Goal: Information Seeking & Learning: Check status

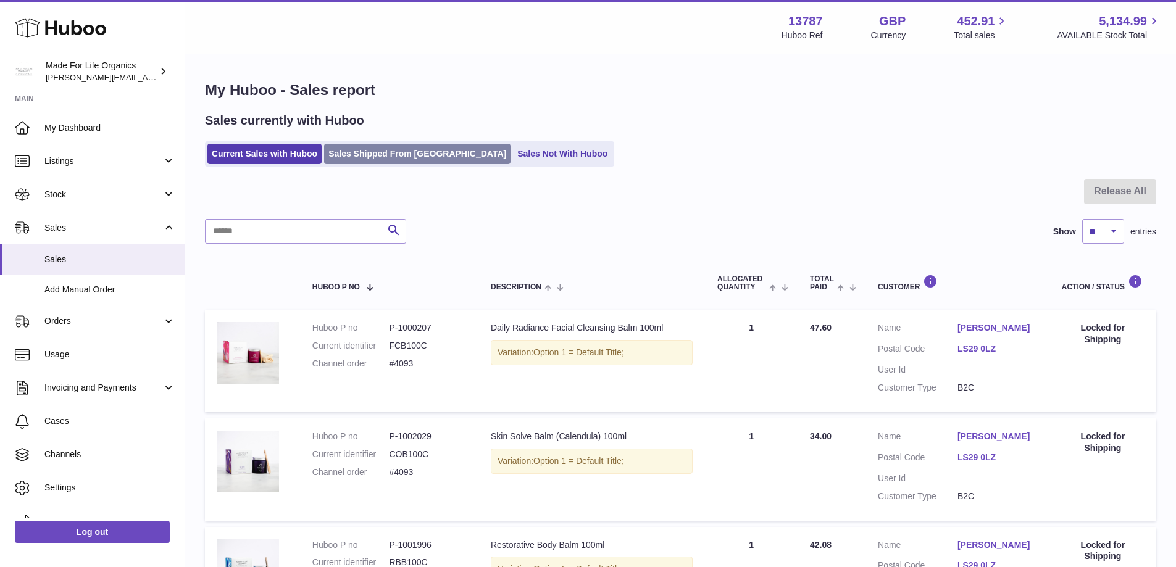
click at [394, 155] on link "Sales Shipped From [GEOGRAPHIC_DATA]" at bounding box center [417, 154] width 186 height 20
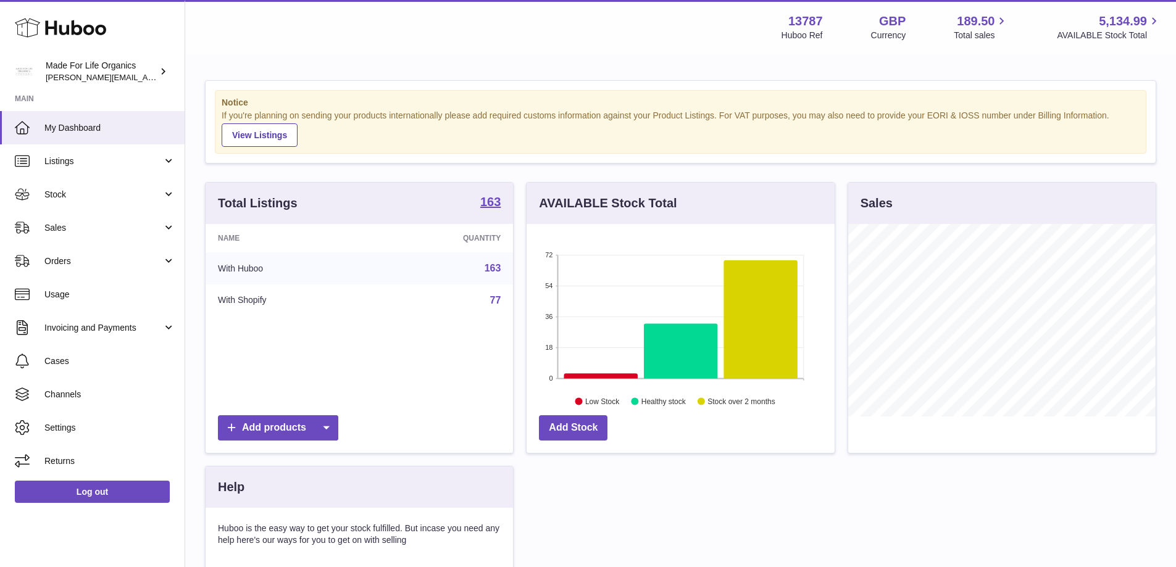
scroll to position [193, 308]
click at [56, 229] on span "Sales" at bounding box center [103, 228] width 118 height 12
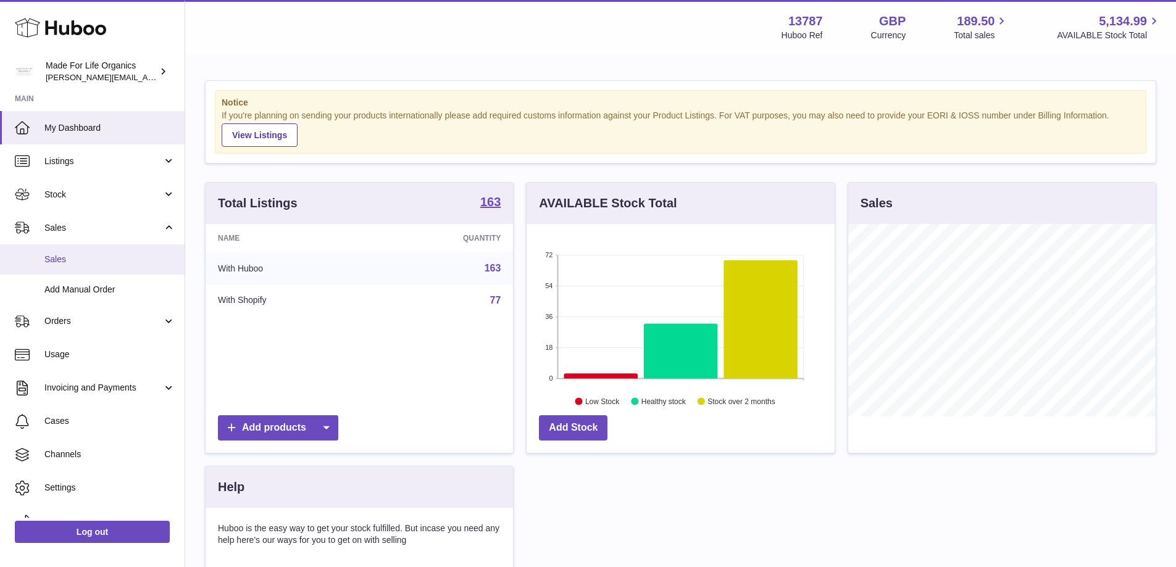
click at [57, 261] on span "Sales" at bounding box center [109, 260] width 131 height 12
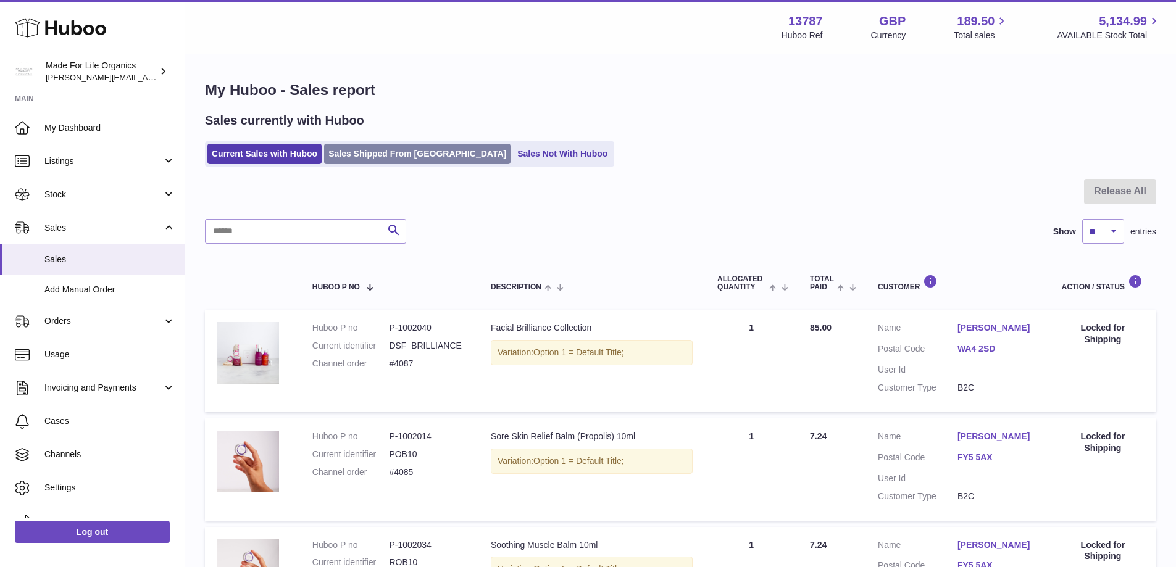
click at [360, 150] on link "Sales Shipped From [GEOGRAPHIC_DATA]" at bounding box center [417, 154] width 186 height 20
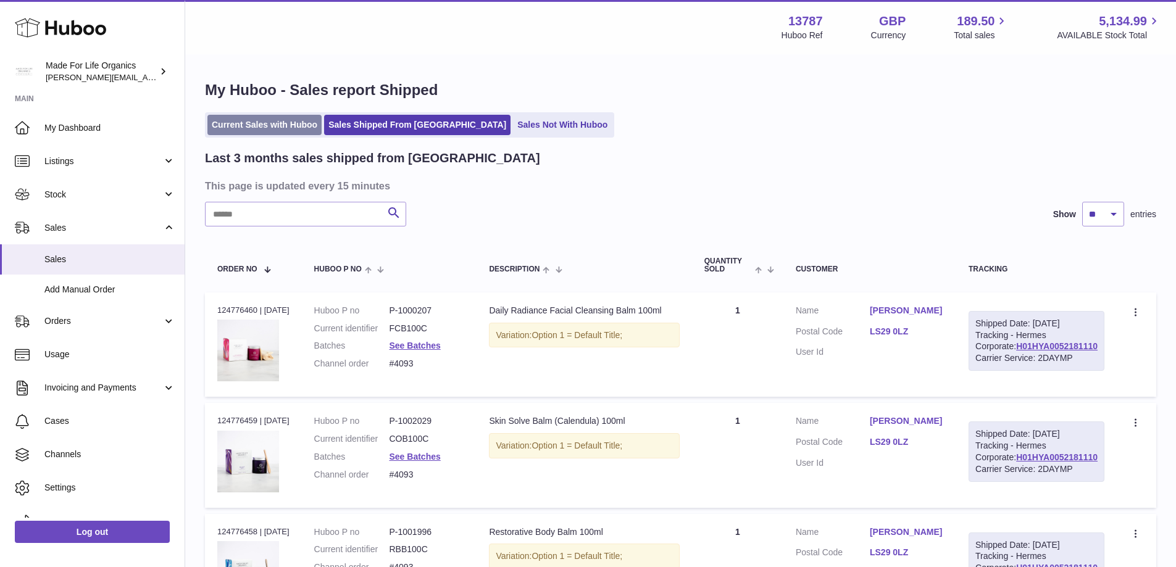
click at [258, 122] on link "Current Sales with Huboo" at bounding box center [264, 125] width 114 height 20
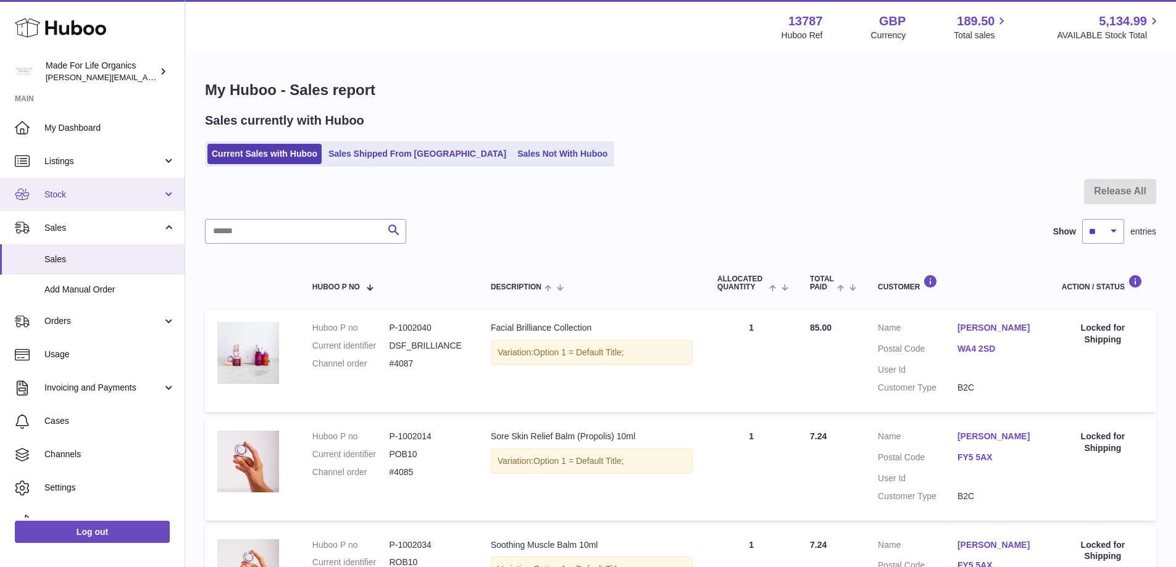
click at [71, 201] on link "Stock" at bounding box center [92, 194] width 185 height 33
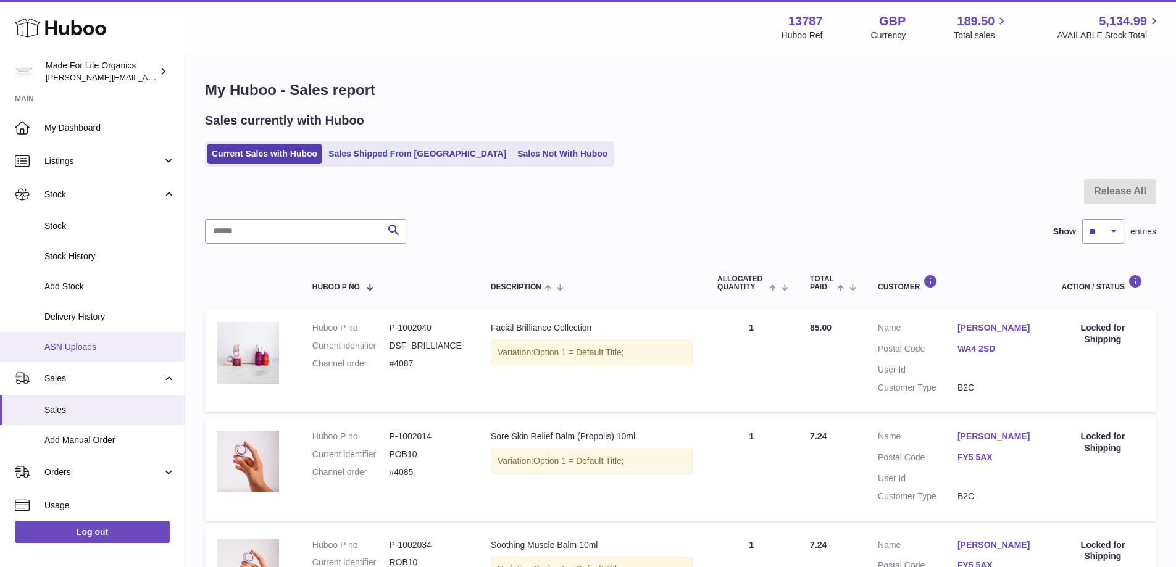
click at [72, 348] on span "ASN Uploads" at bounding box center [109, 347] width 131 height 12
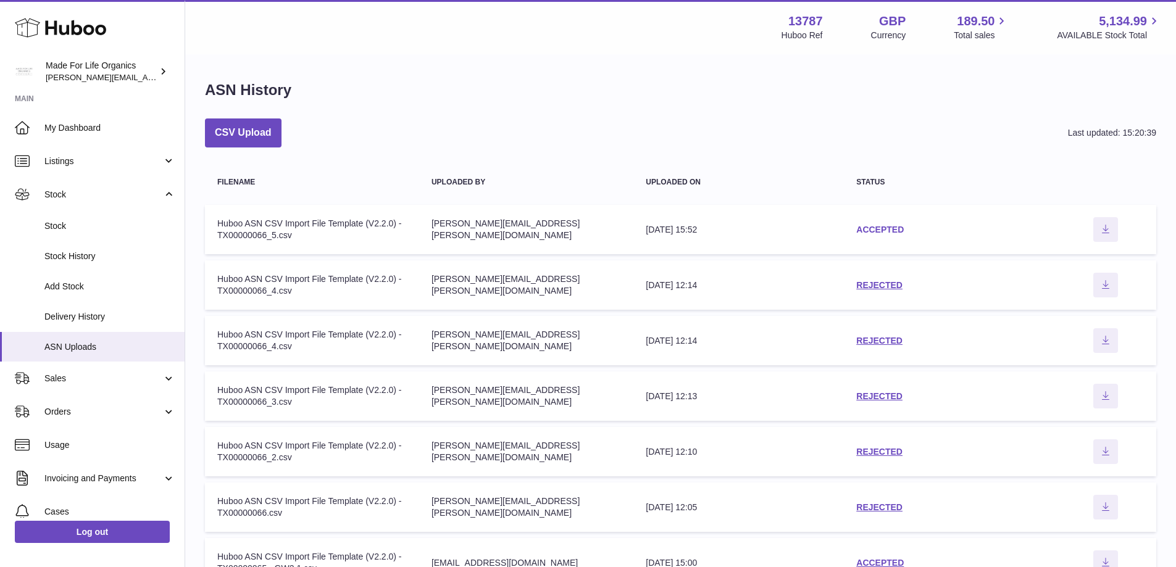
click at [879, 226] on link "ACCEPTED" at bounding box center [880, 230] width 48 height 10
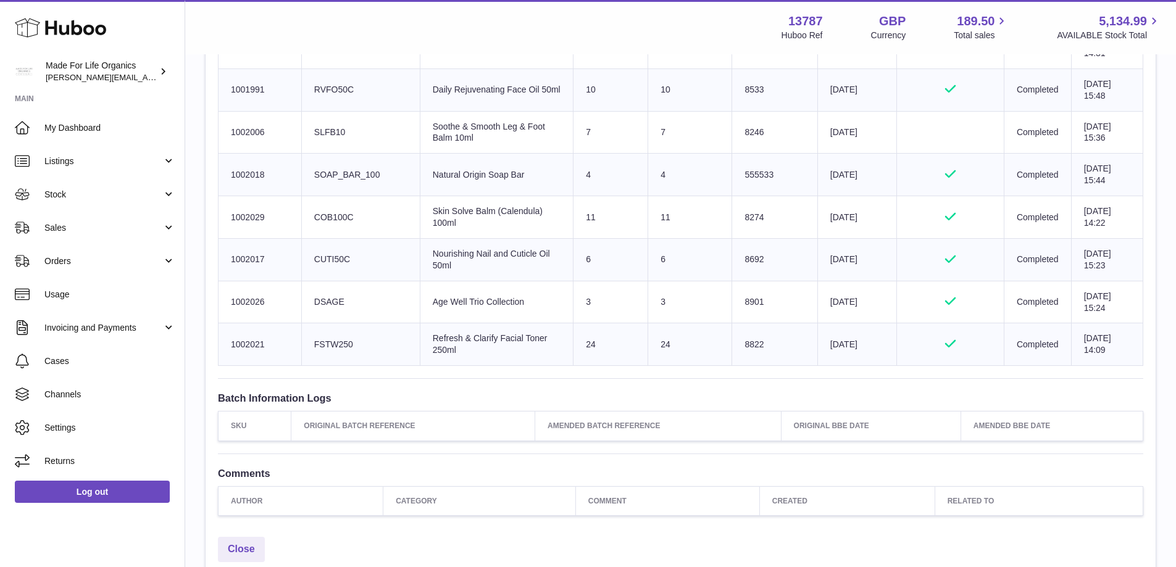
scroll to position [1391, 0]
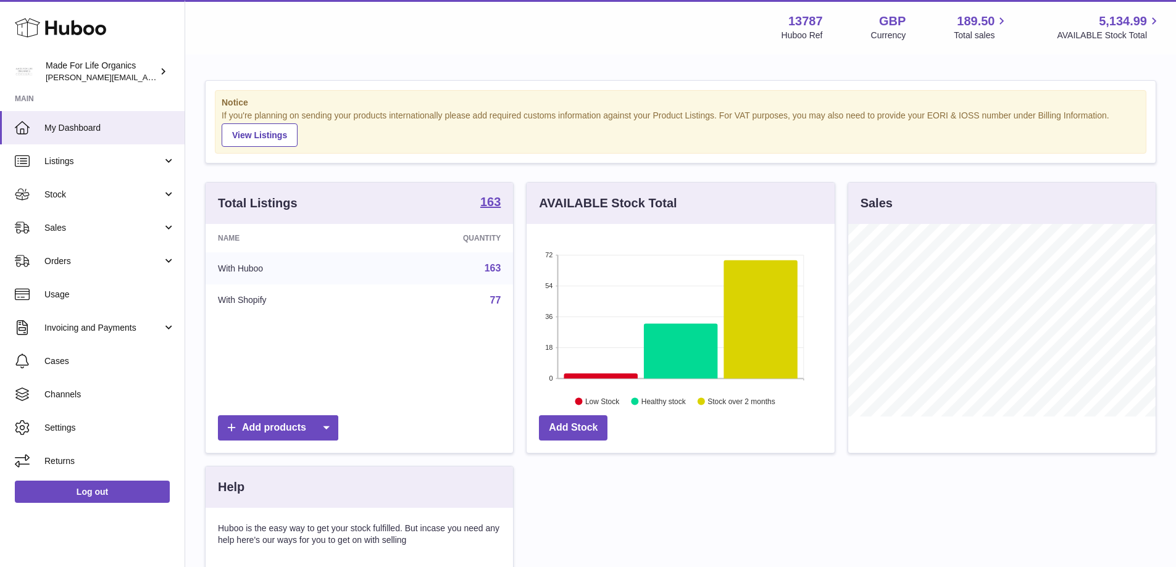
scroll to position [193, 308]
click at [56, 231] on span "Sales" at bounding box center [103, 228] width 118 height 12
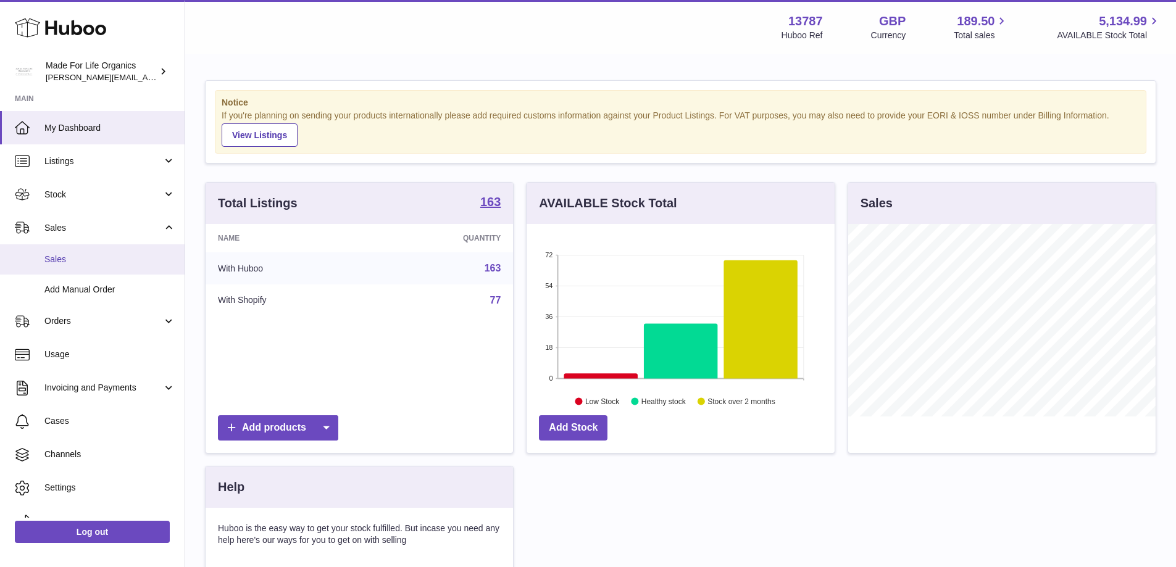
click at [54, 248] on link "Sales" at bounding box center [92, 259] width 185 height 30
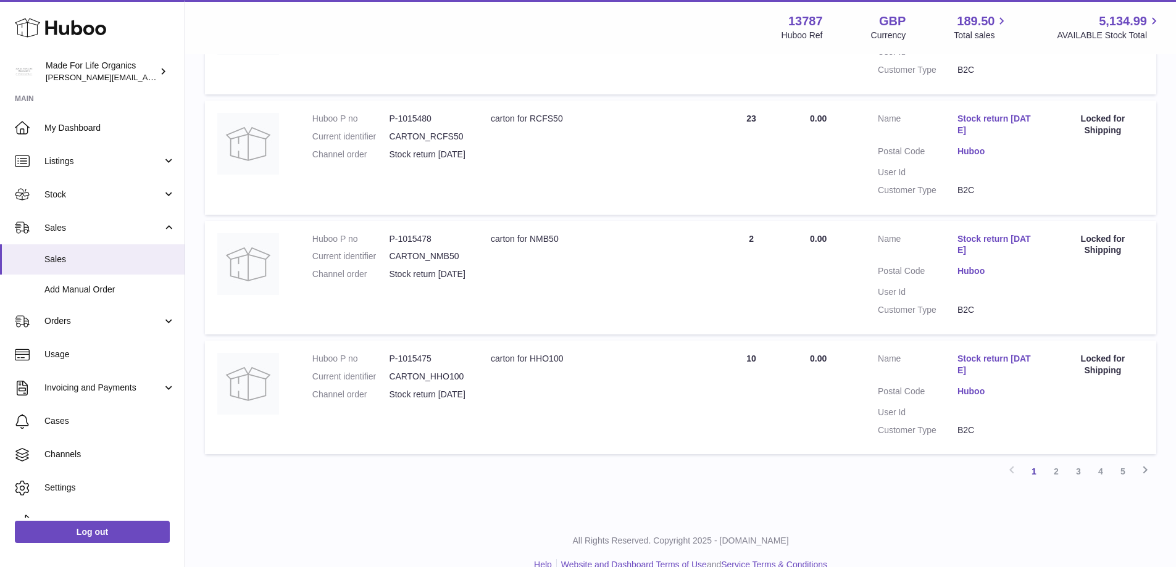
scroll to position [1014, 0]
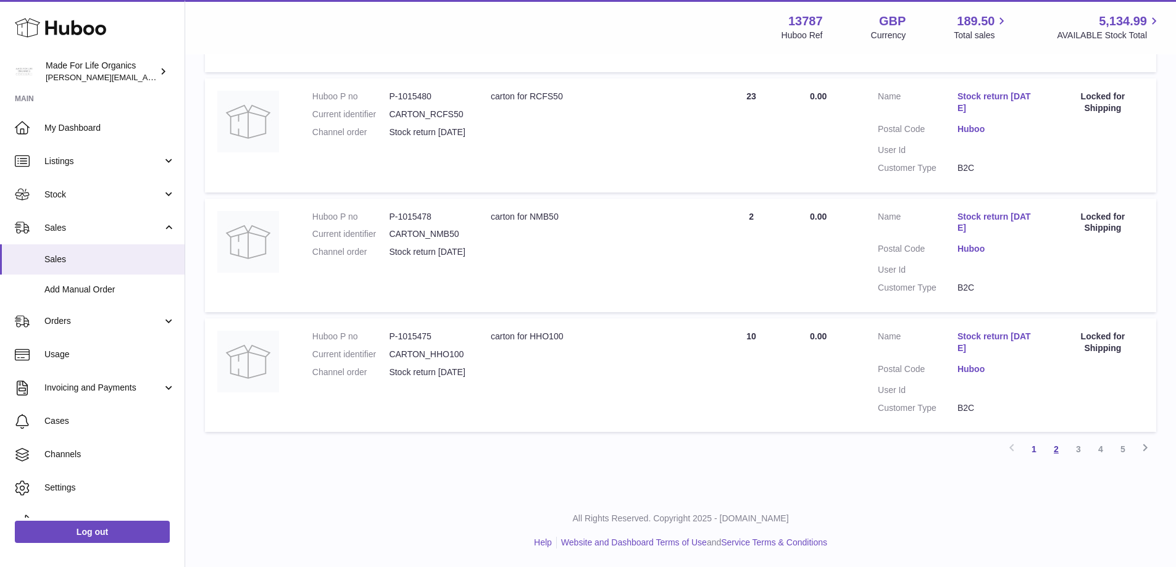
click at [1061, 450] on link "2" at bounding box center [1056, 449] width 22 height 22
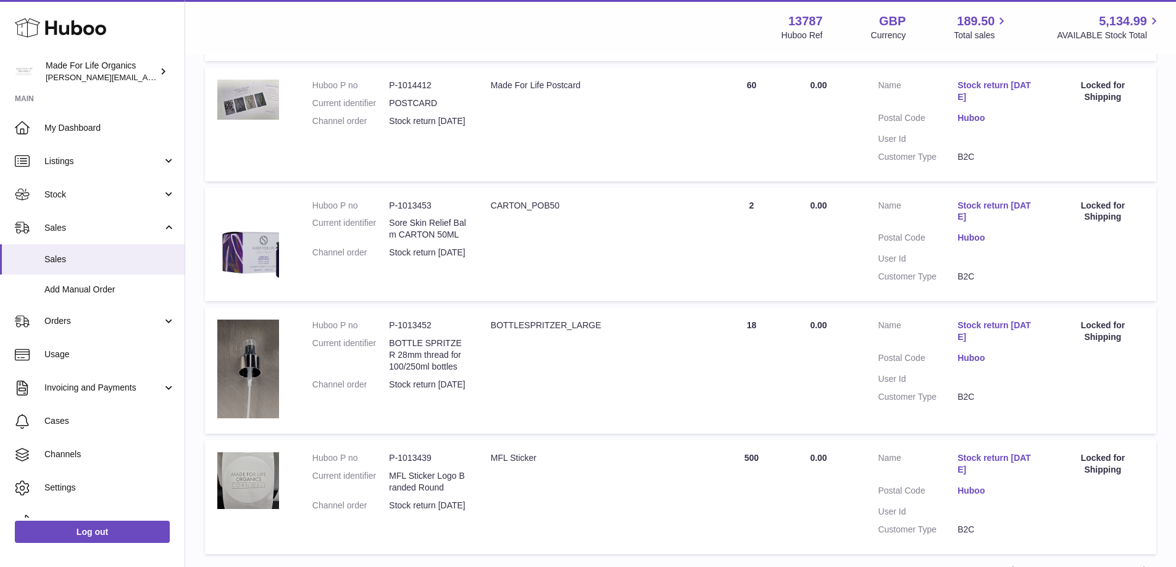
scroll to position [982, 0]
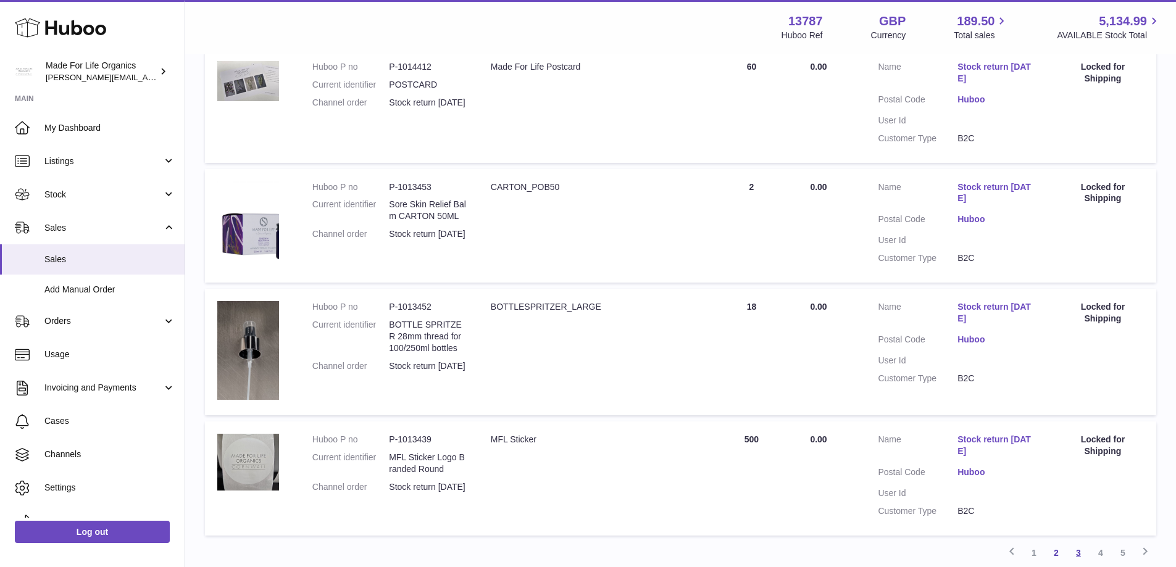
click at [1076, 552] on link "3" at bounding box center [1078, 553] width 22 height 22
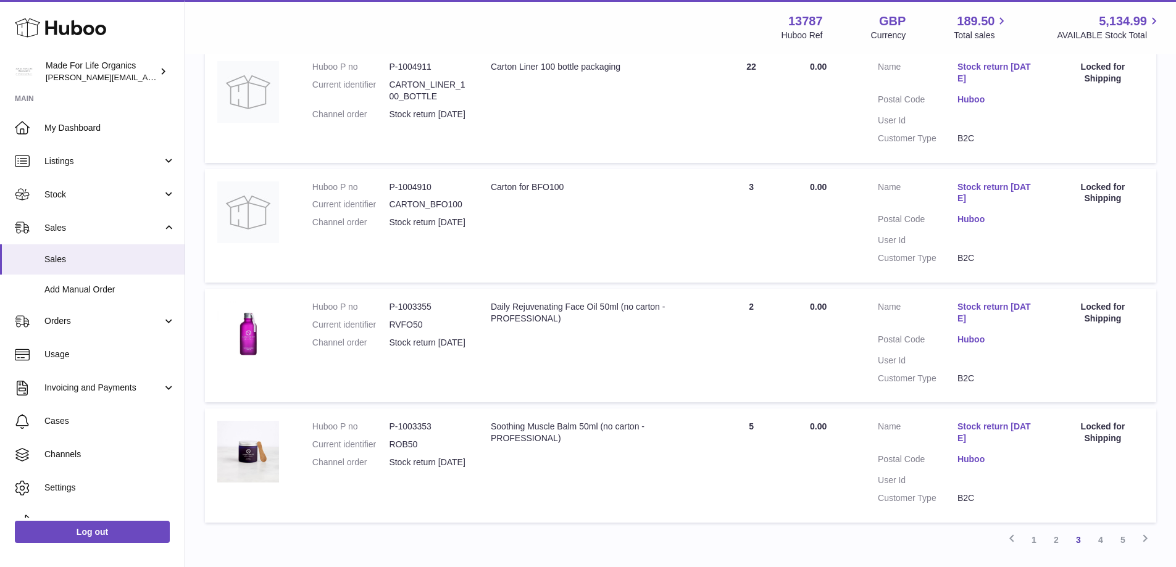
scroll to position [1043, 0]
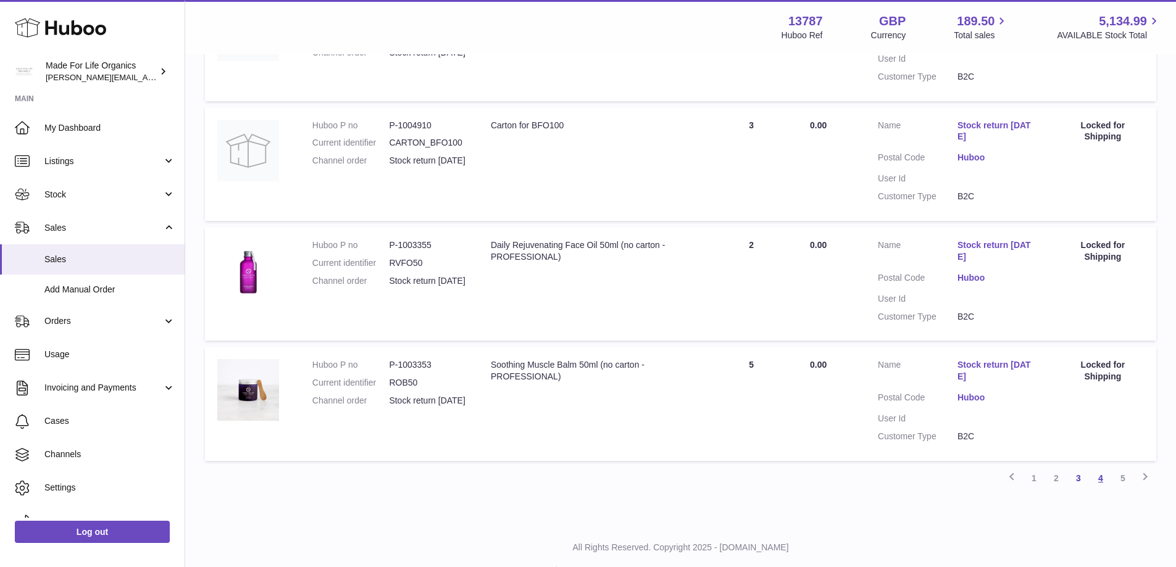
click at [1103, 479] on link "4" at bounding box center [1101, 478] width 22 height 22
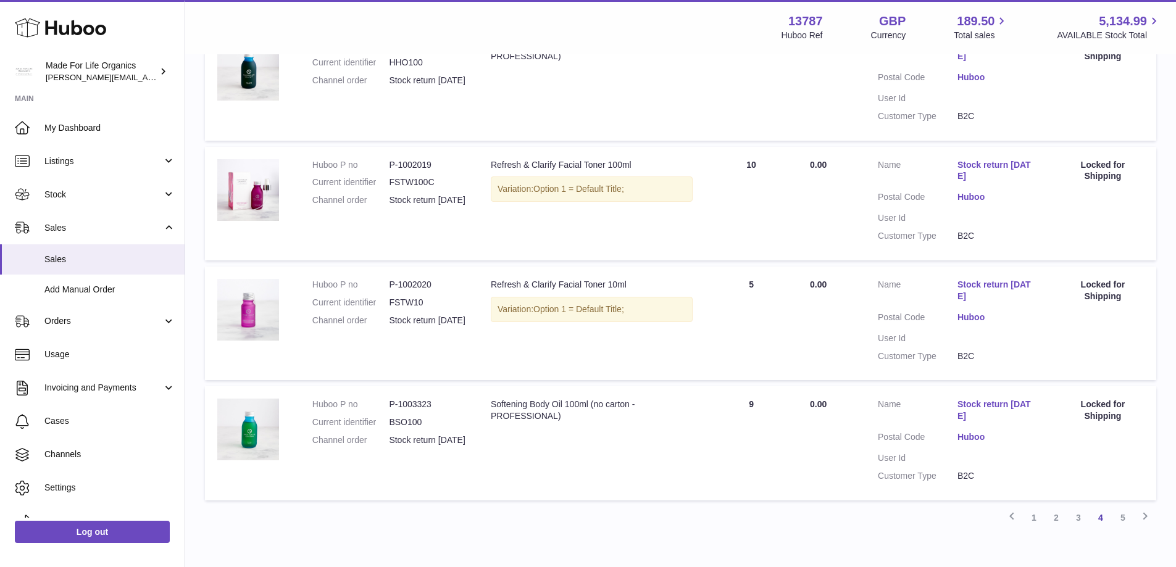
scroll to position [1043, 0]
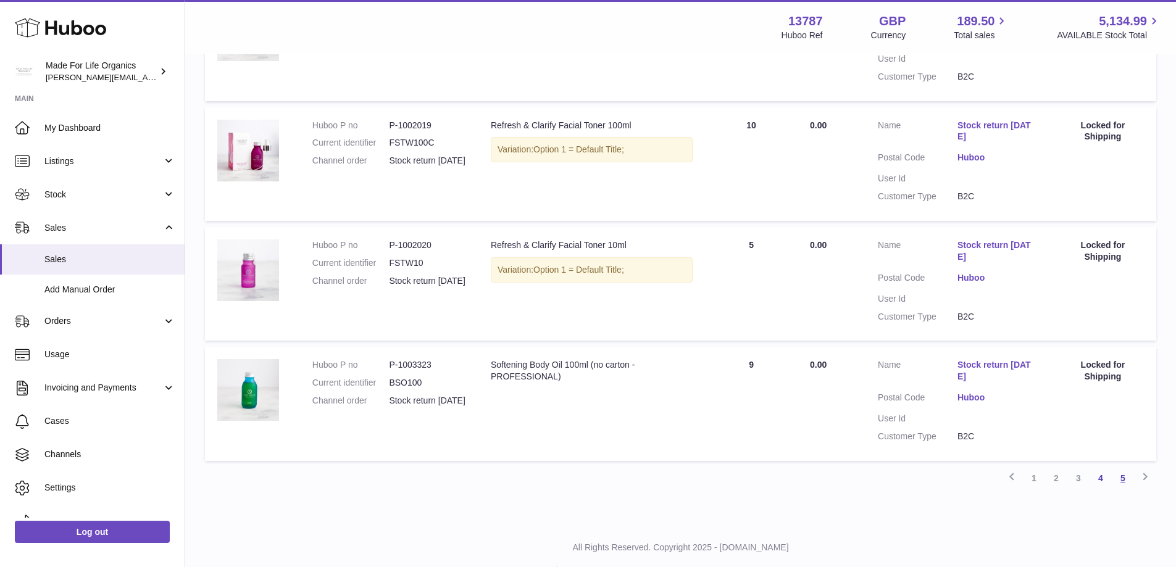
click at [1124, 477] on link "5" at bounding box center [1123, 478] width 22 height 22
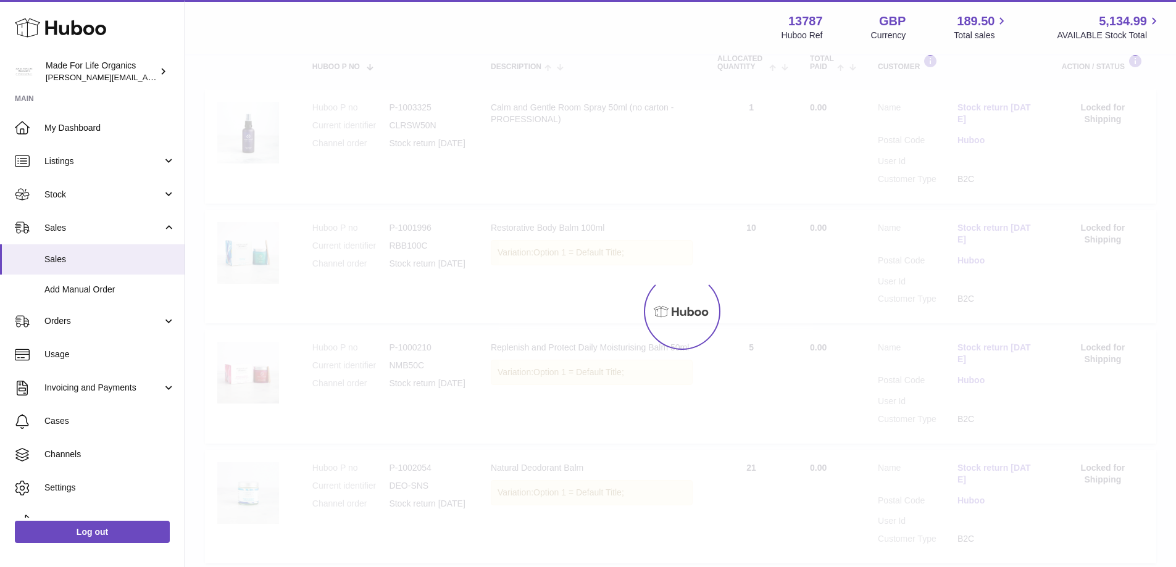
scroll to position [56, 0]
